Goal: Navigation & Orientation: Find specific page/section

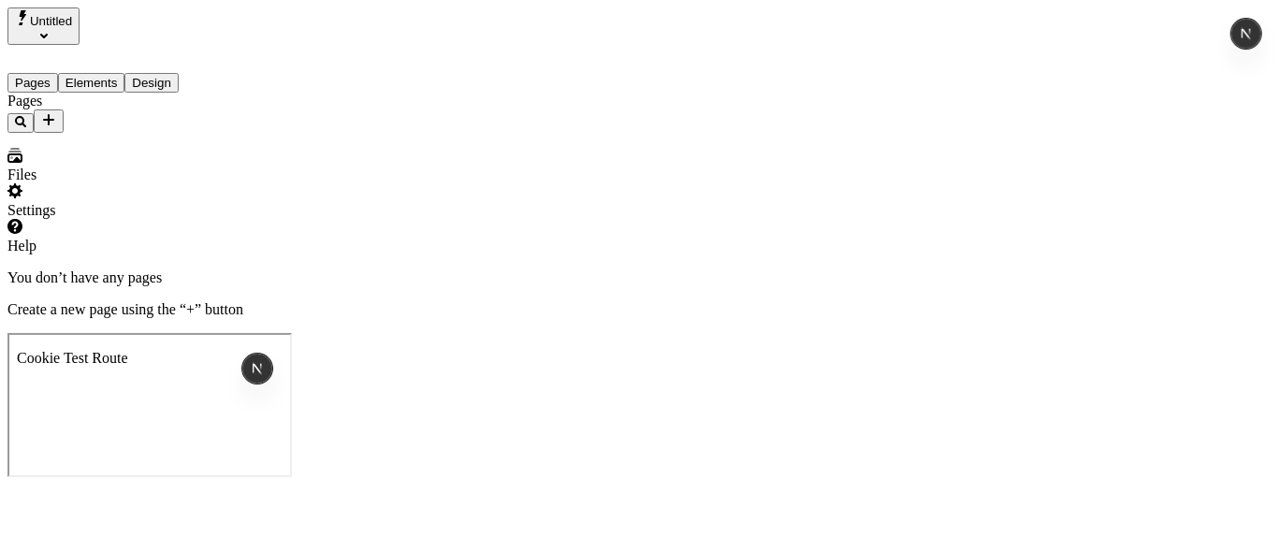
click at [365, 269] on div "You don’t have any pages Create a new page using the “+” button" at bounding box center [639, 293] width 1264 height 49
click at [120, 133] on div "Pages" at bounding box center [119, 113] width 224 height 40
click at [108, 73] on button "Elements" at bounding box center [91, 83] width 67 height 20
click at [22, 73] on button "Pages" at bounding box center [32, 83] width 51 height 20
click at [71, 133] on div "Pages" at bounding box center [119, 113] width 224 height 40
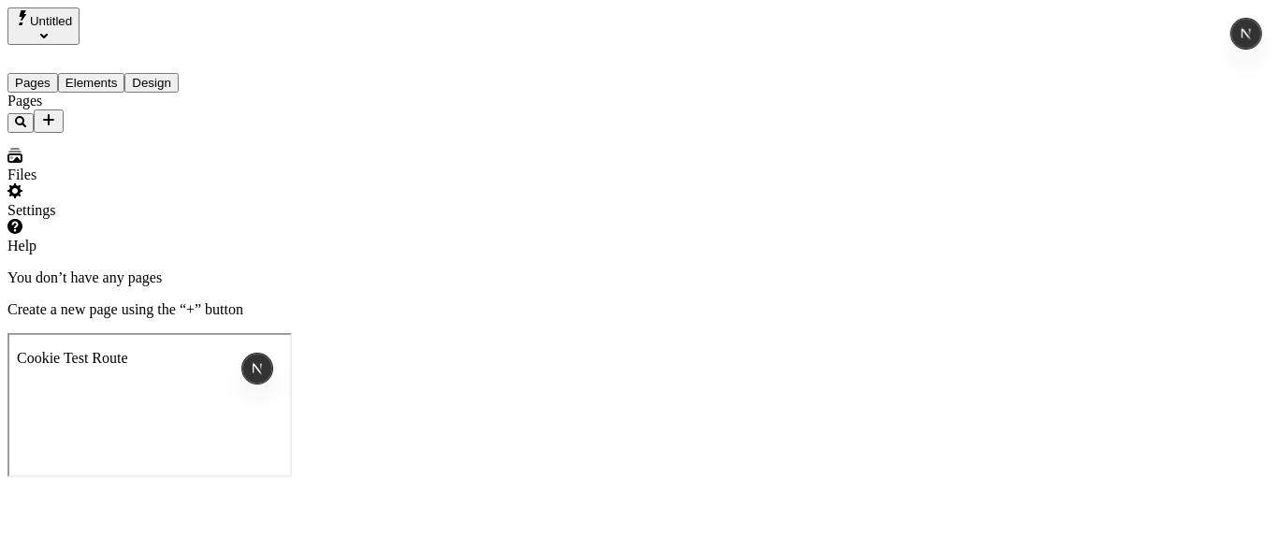
click at [72, 16] on span "Untitled" at bounding box center [51, 21] width 42 height 14
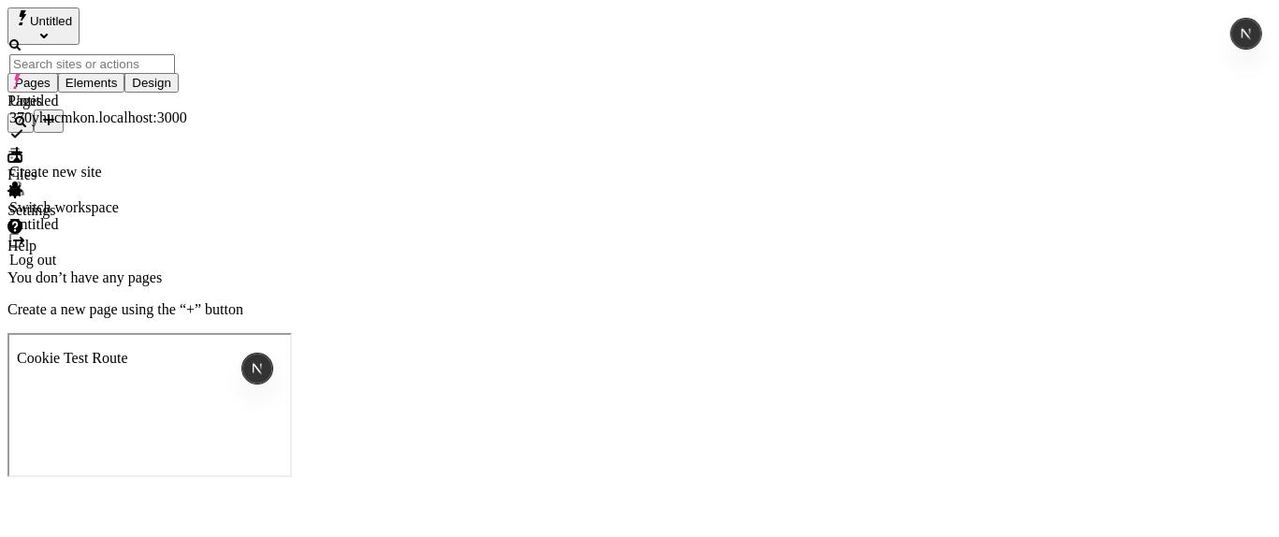
click at [201, 133] on div "Pages" at bounding box center [119, 113] width 224 height 40
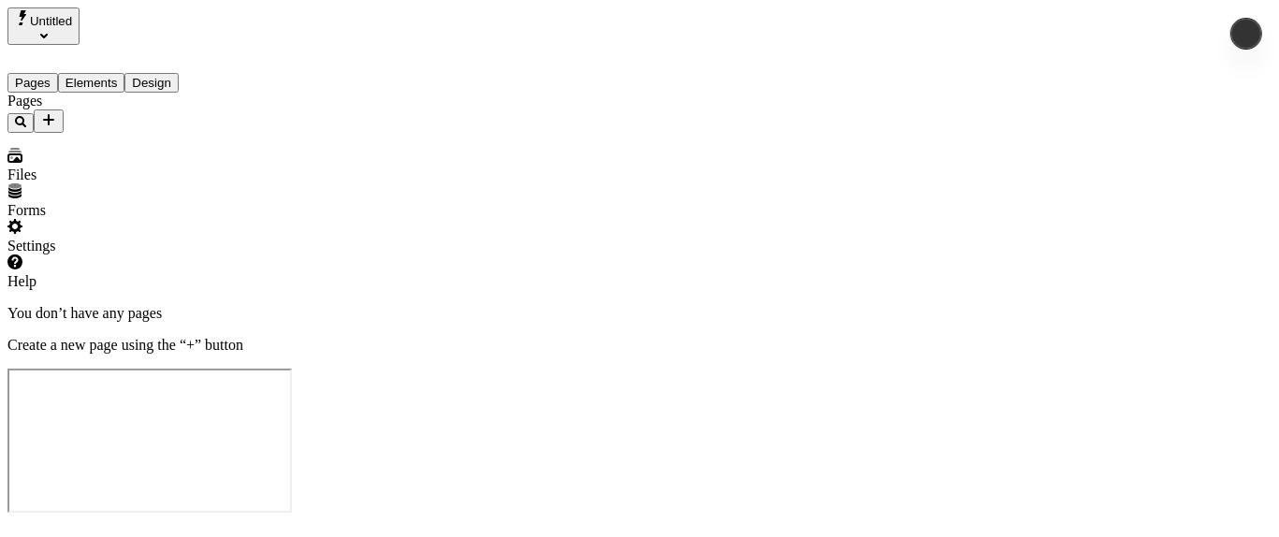
click at [80, 25] on button "Untitled" at bounding box center [43, 25] width 72 height 37
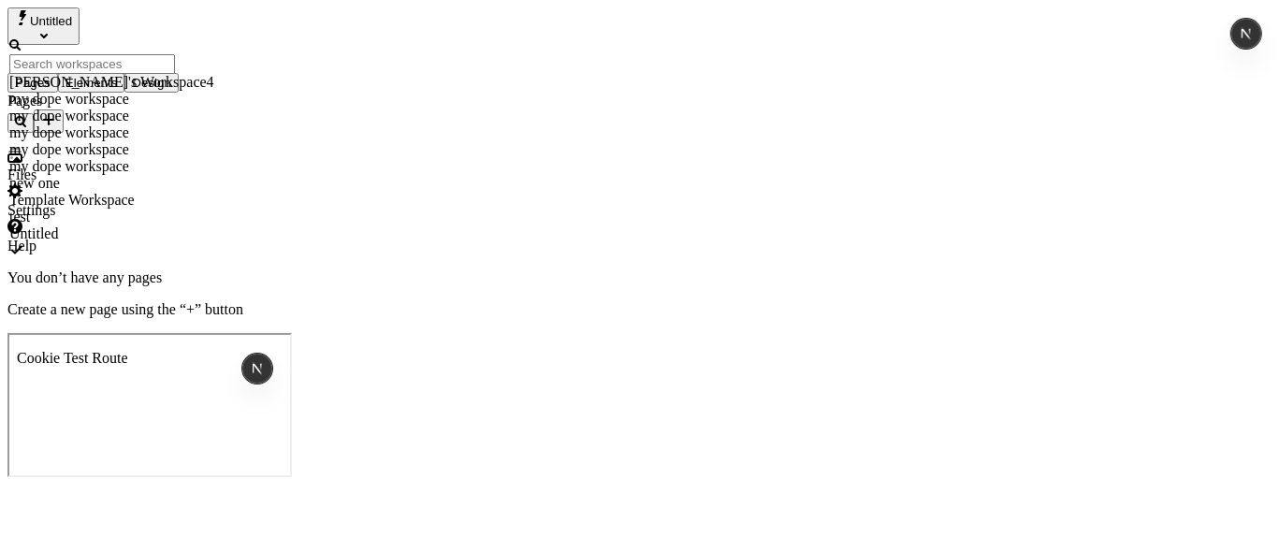
click at [109, 209] on div "Template Workspace" at bounding box center [111, 200] width 205 height 17
